Goal: Communication & Community: Share content

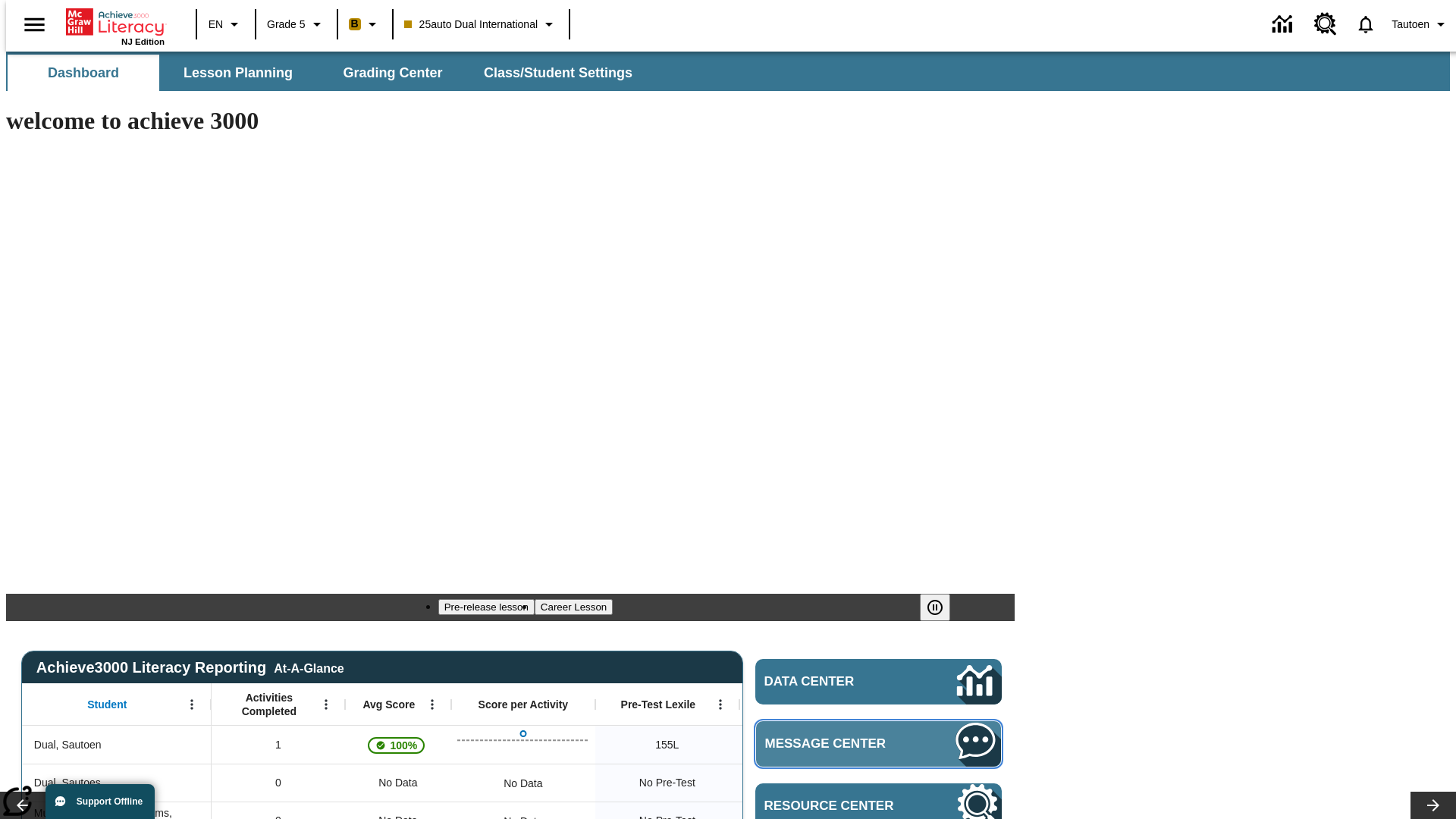
click at [883, 737] on span "Message Center" at bounding box center [838, 743] width 146 height 15
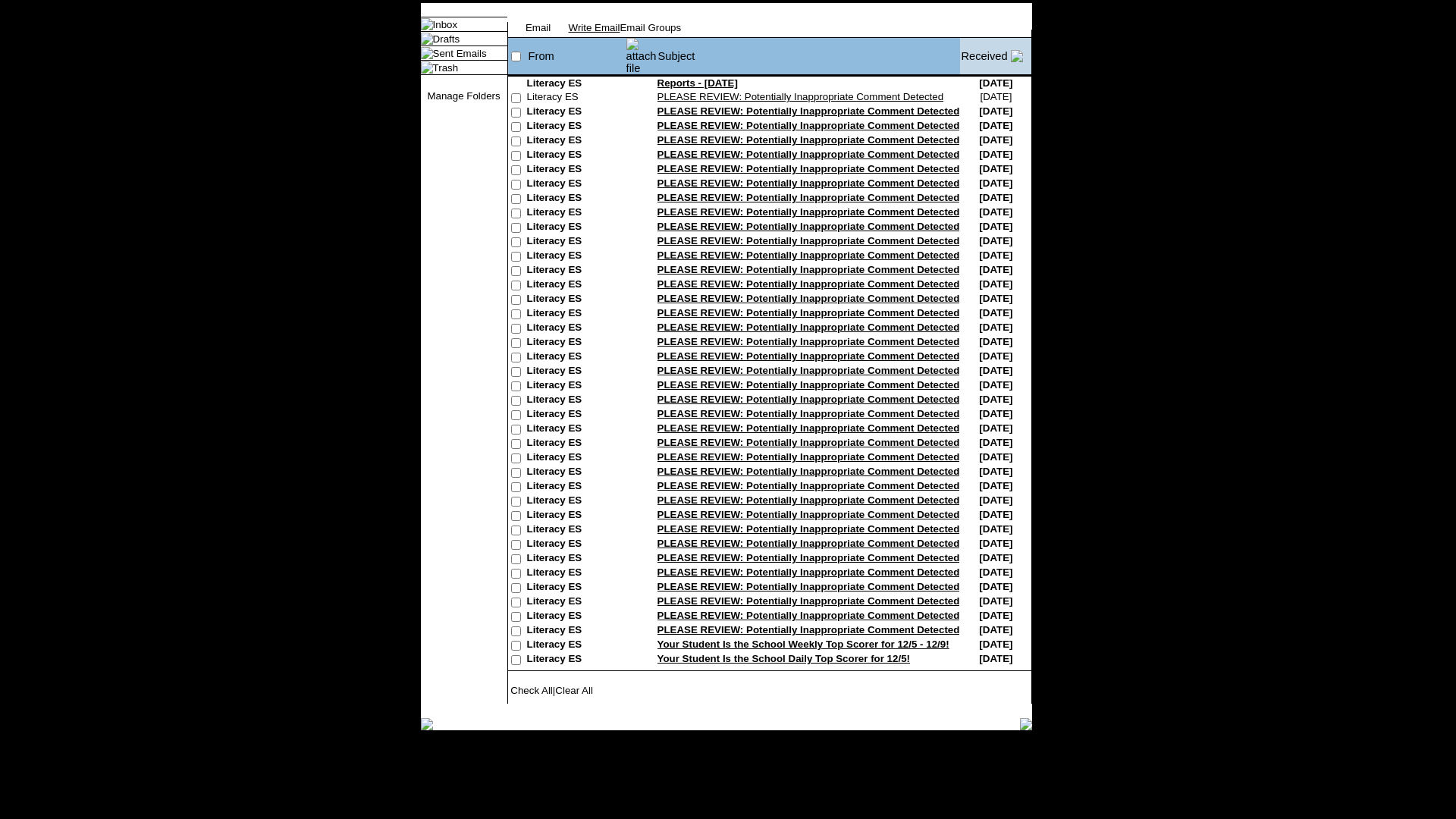
click at [620, 33] on link "Write Email" at bounding box center [595, 27] width 52 height 12
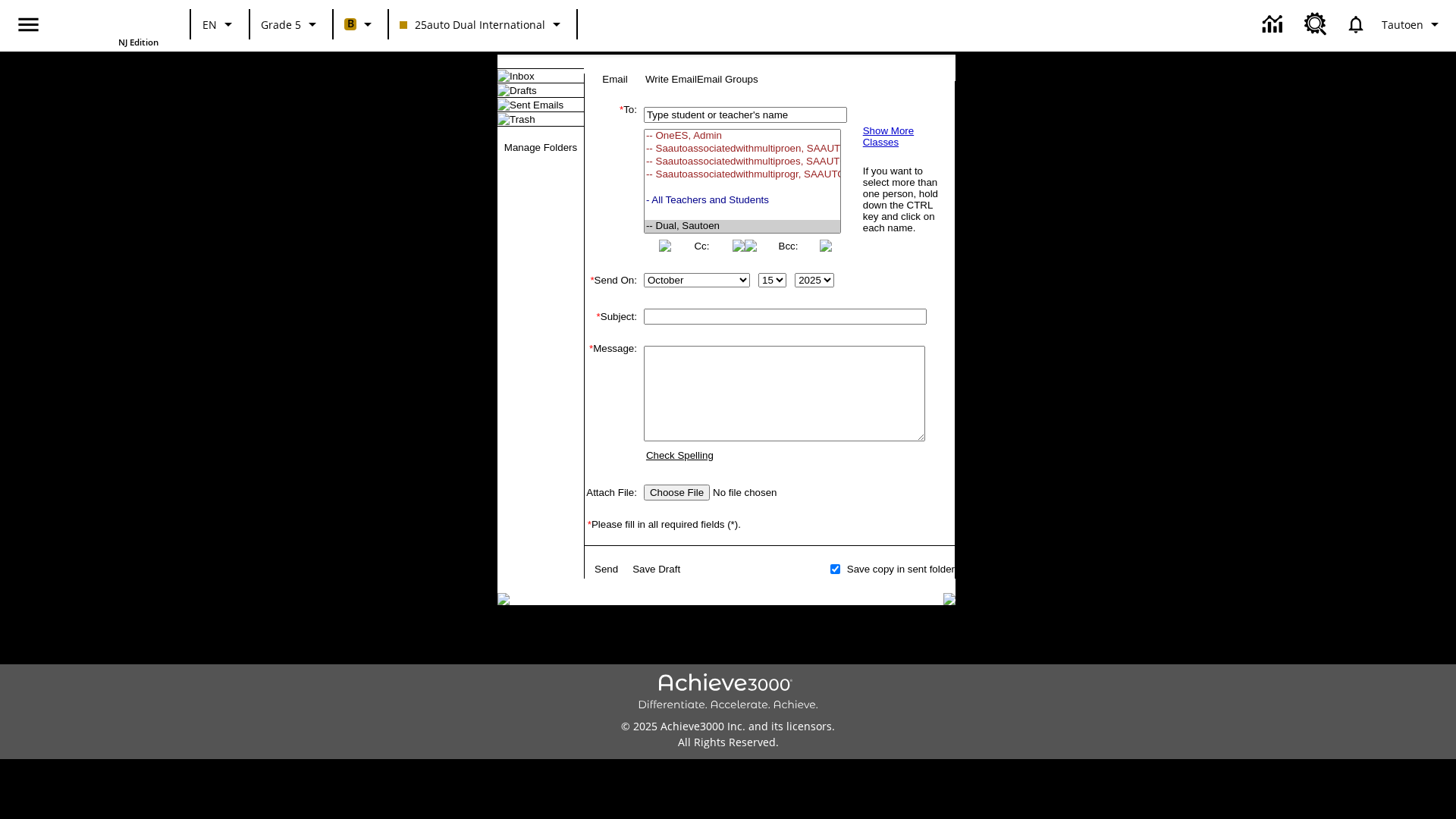
select select "U,21476361,1"
type input "Autotest-UUCEyhVUGu"
type textarea "email body message"
click at [607, 575] on link "Send" at bounding box center [606, 569] width 24 height 12
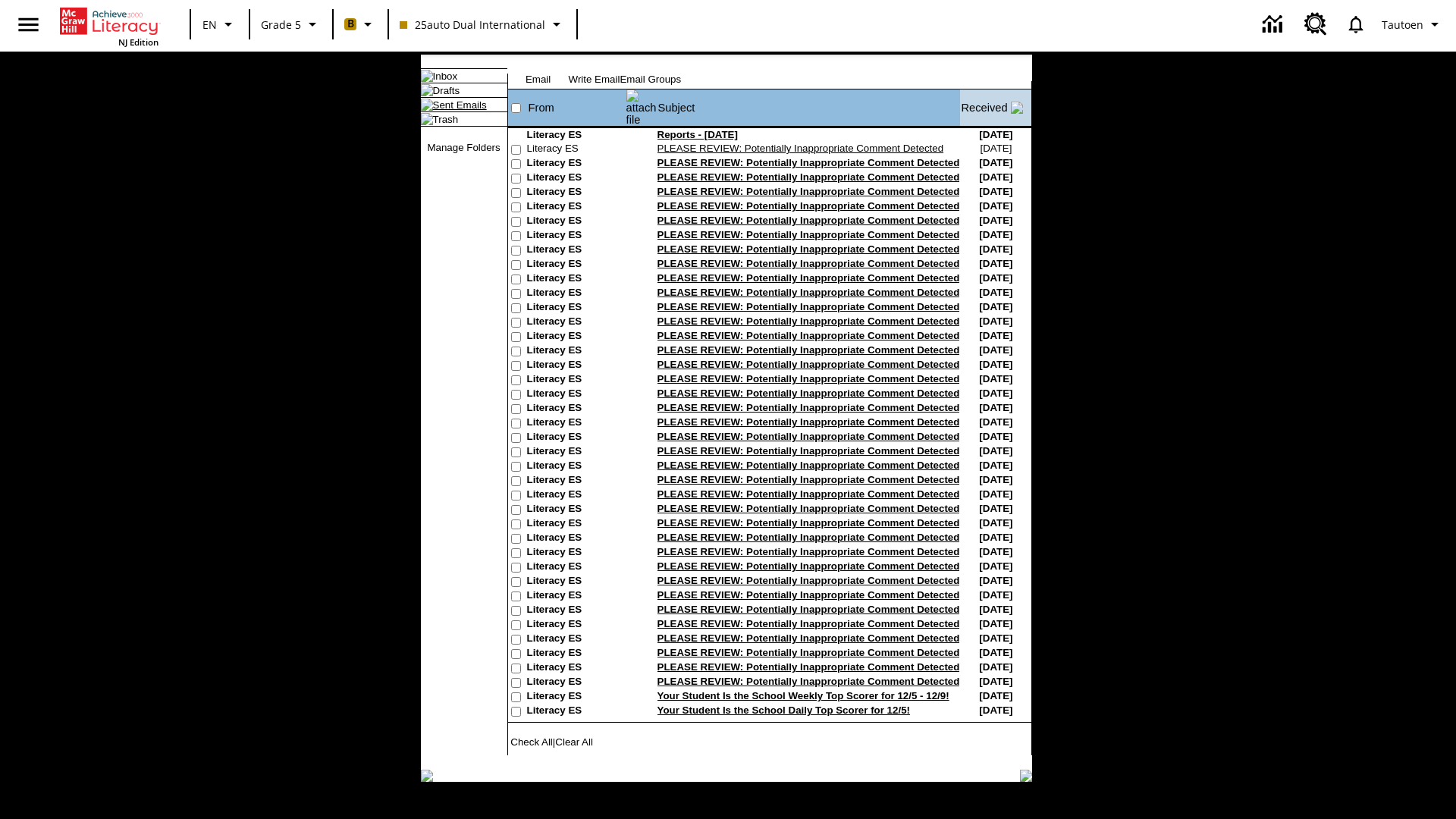
click at [447, 111] on link "Sent Emails" at bounding box center [459, 105] width 54 height 12
